Goal: Use online tool/utility: Utilize a website feature to perform a specific function

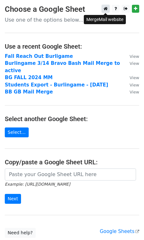
click at [107, 10] on icon at bounding box center [105, 8] width 4 height 4
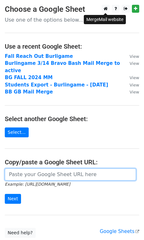
click at [33, 169] on input "url" at bounding box center [70, 175] width 131 height 12
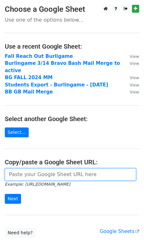
paste input "[URL][DOMAIN_NAME]"
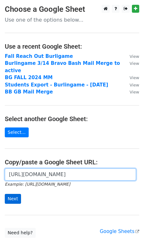
type input "[URL][DOMAIN_NAME]"
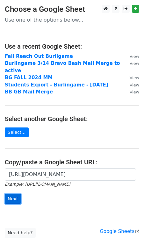
click at [11, 194] on input "Next" at bounding box center [13, 199] width 16 height 10
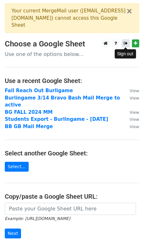
click at [126, 43] on icon at bounding box center [125, 43] width 4 height 4
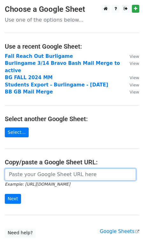
click at [83, 169] on input "url" at bounding box center [70, 175] width 131 height 12
paste input "[URL][DOMAIN_NAME]"
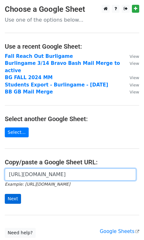
type input "[URL][DOMAIN_NAME]"
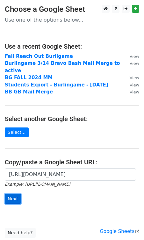
click at [14, 194] on input "Next" at bounding box center [13, 199] width 16 height 10
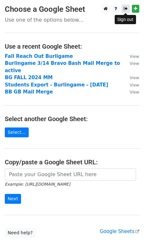
click at [124, 11] on icon at bounding box center [125, 8] width 4 height 4
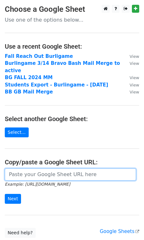
click at [39, 169] on input "url" at bounding box center [70, 175] width 131 height 12
paste input "[URL][DOMAIN_NAME]"
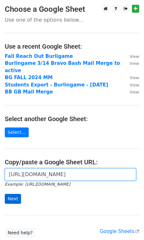
type input "[URL][DOMAIN_NAME]"
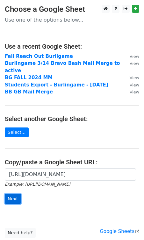
click at [9, 194] on input "Next" at bounding box center [13, 199] width 16 height 10
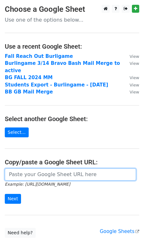
click at [35, 170] on input "url" at bounding box center [70, 175] width 131 height 12
paste input "https://docs.google.com/spreadsheets/d/1YQ0Li422cnNQZ0iJRno9i9Qnqc4DjbfHDJpvBh_…"
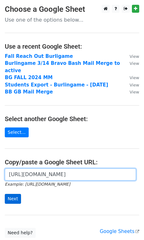
type input "https://docs.google.com/spreadsheets/d/1YQ0Li422cnNQZ0iJRno9i9Qnqc4DjbfHDJpvBh_…"
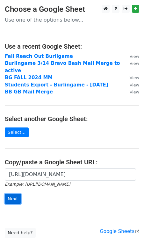
click at [15, 194] on input "Next" at bounding box center [13, 199] width 16 height 10
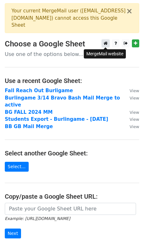
click at [107, 44] on icon at bounding box center [105, 43] width 4 height 4
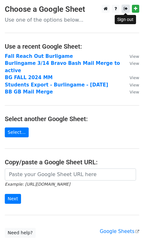
click at [125, 8] on icon at bounding box center [125, 8] width 4 height 4
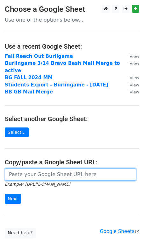
click at [60, 169] on input "url" at bounding box center [70, 175] width 131 height 12
paste input "https://docs.google.com/spreadsheets/d/1YQ0Li422cnNQZ0iJRno9i9Qnqc4DjbfHDJpvBh_…"
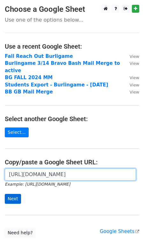
type input "https://docs.google.com/spreadsheets/d/1YQ0Li422cnNQZ0iJRno9i9Qnqc4DjbfHDJpvBh_…"
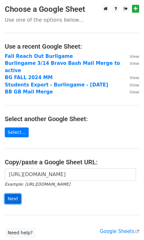
click at [15, 194] on input "Next" at bounding box center [13, 199] width 16 height 10
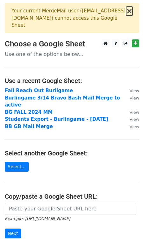
click at [130, 10] on button "×" at bounding box center [129, 11] width 6 height 8
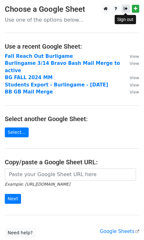
click at [125, 8] on icon at bounding box center [125, 8] width 4 height 4
click at [123, 7] on icon at bounding box center [125, 8] width 4 height 4
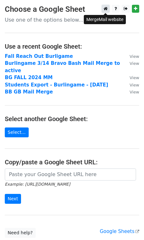
click at [104, 8] on icon at bounding box center [105, 8] width 4 height 4
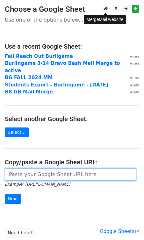
click at [42, 169] on input "url" at bounding box center [70, 175] width 131 height 12
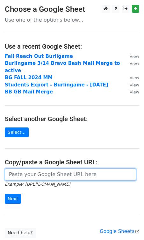
paste input "https://docs.google.com/spreadsheets/d/1YQ0Li422cnNQZ0iJRno9i9Qnqc4DjbfHDJpvBh_…"
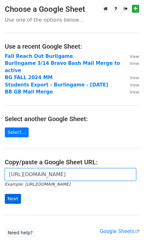
type input "https://docs.google.com/spreadsheets/d/1YQ0Li422cnNQZ0iJRno9i9Qnqc4DjbfHDJpvBh_…"
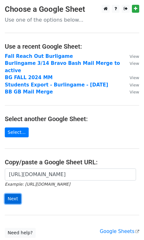
click at [16, 194] on input "Next" at bounding box center [13, 199] width 16 height 10
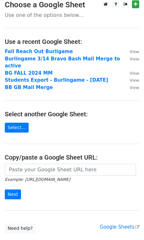
scroll to position [76, 0]
